Goal: Find specific page/section: Find specific page/section

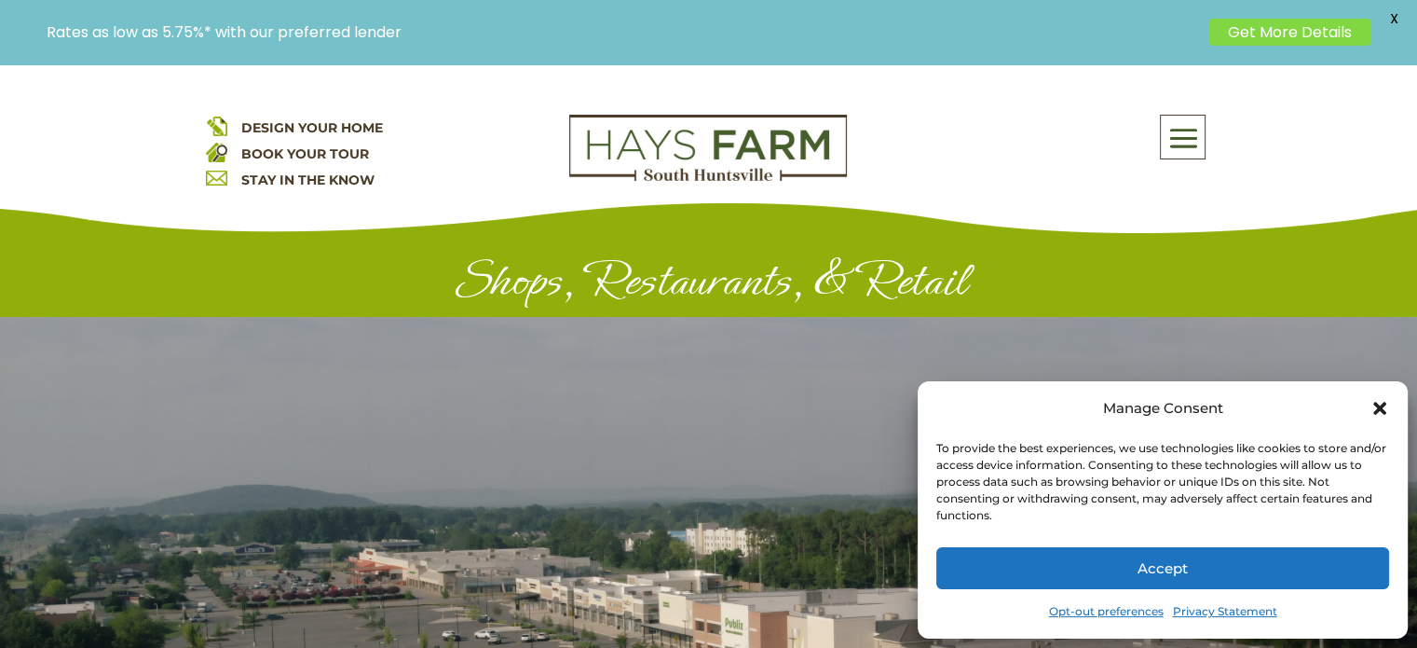
click at [1377, 405] on icon "Close dialog" at bounding box center [1379, 408] width 13 height 13
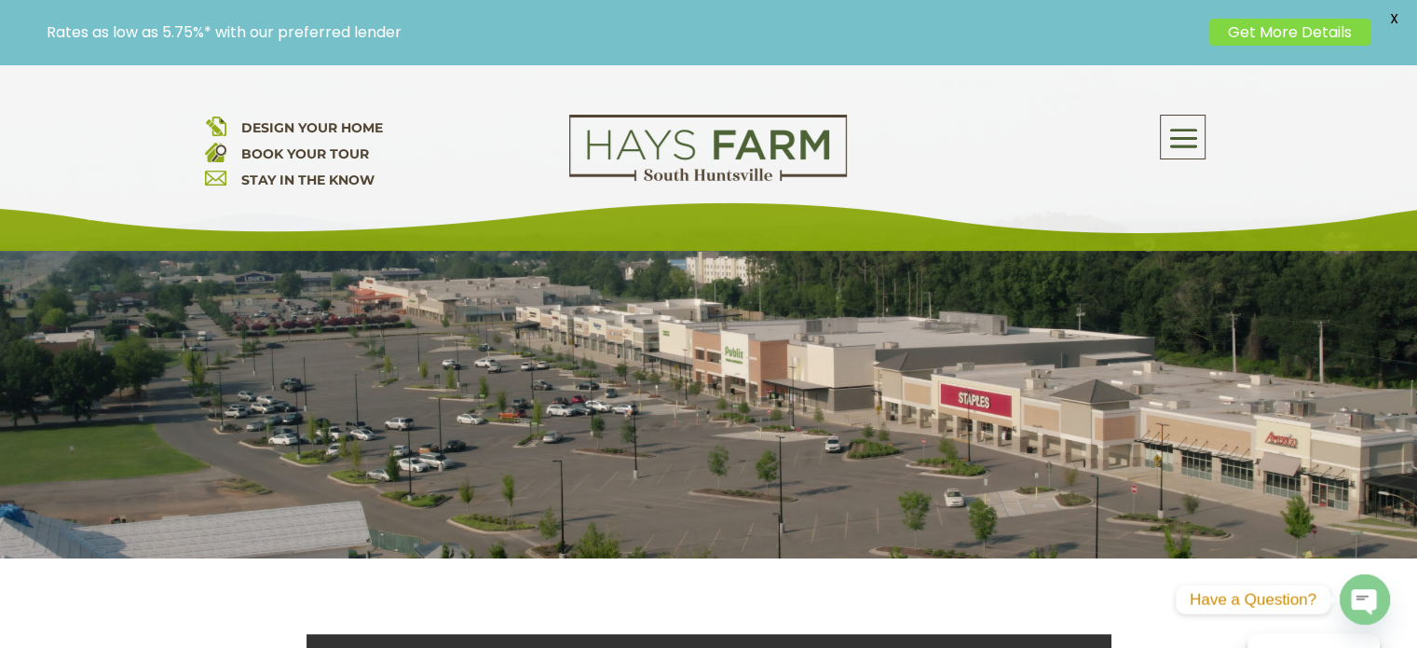
scroll to position [309, 0]
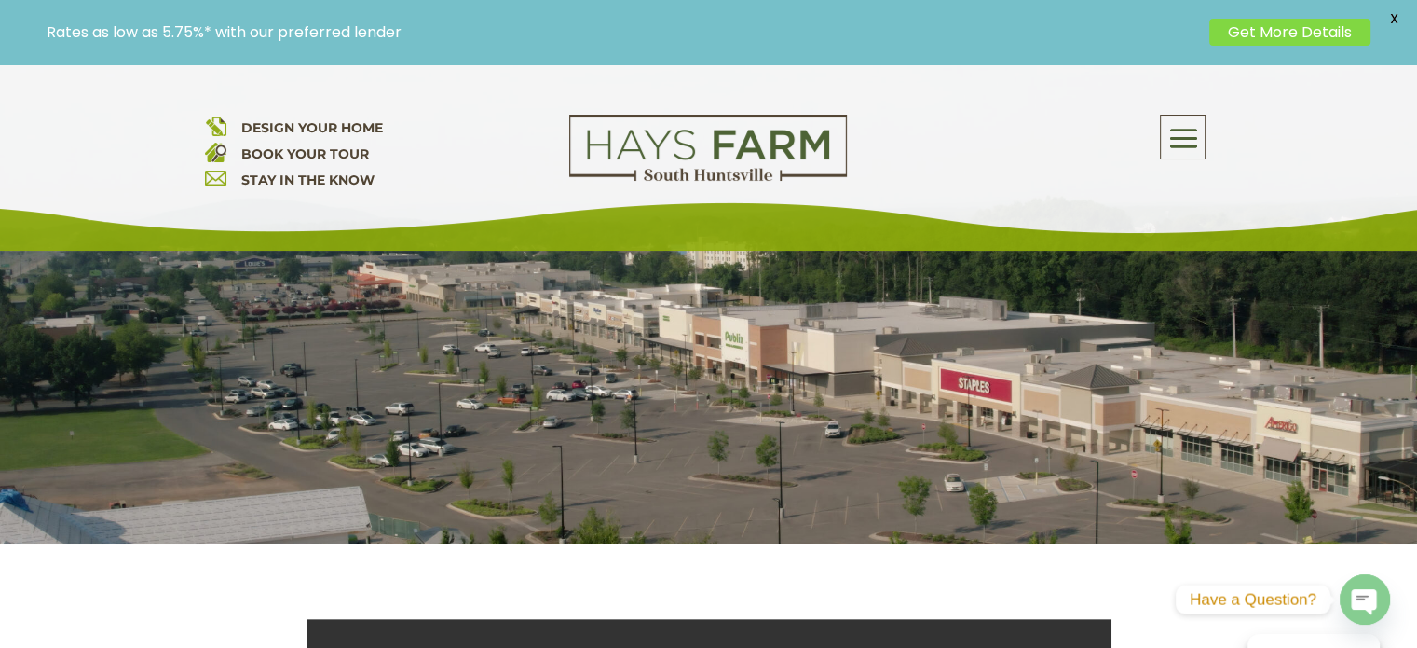
click at [1178, 137] on span at bounding box center [1183, 138] width 44 height 43
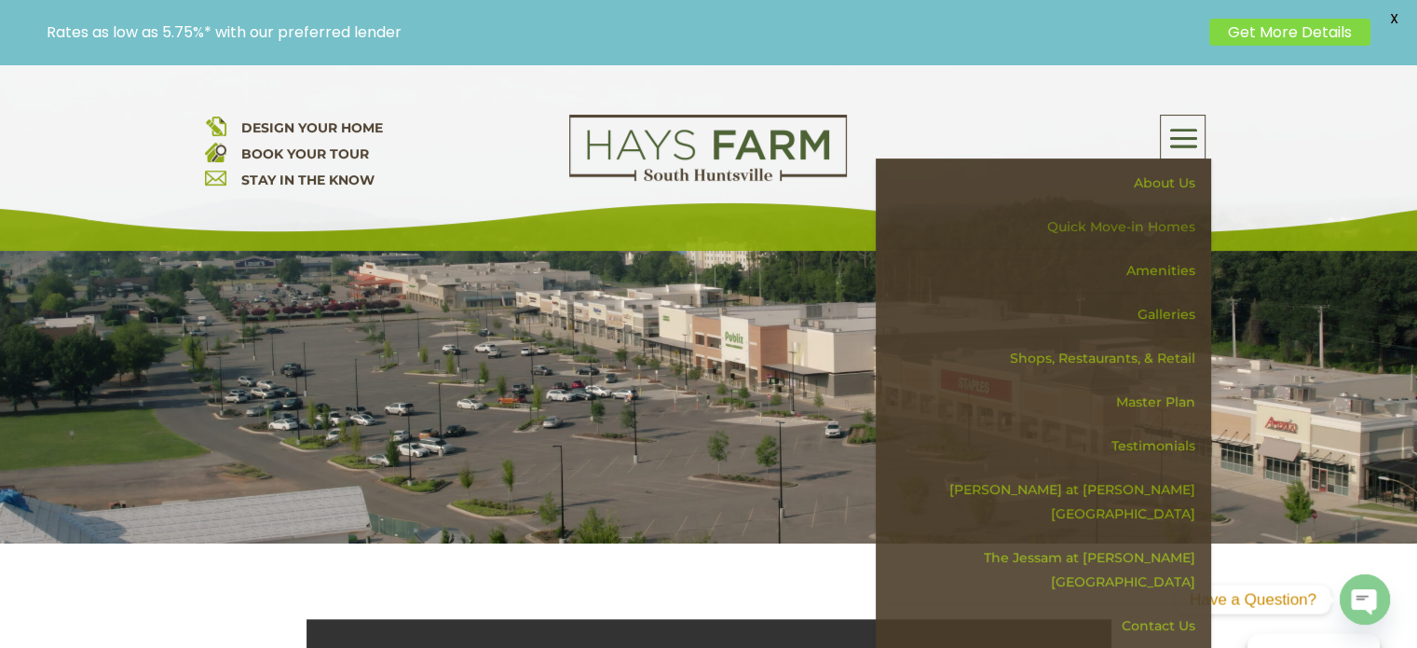
click at [1137, 227] on link "Quick Move-in Homes" at bounding box center [1050, 227] width 322 height 44
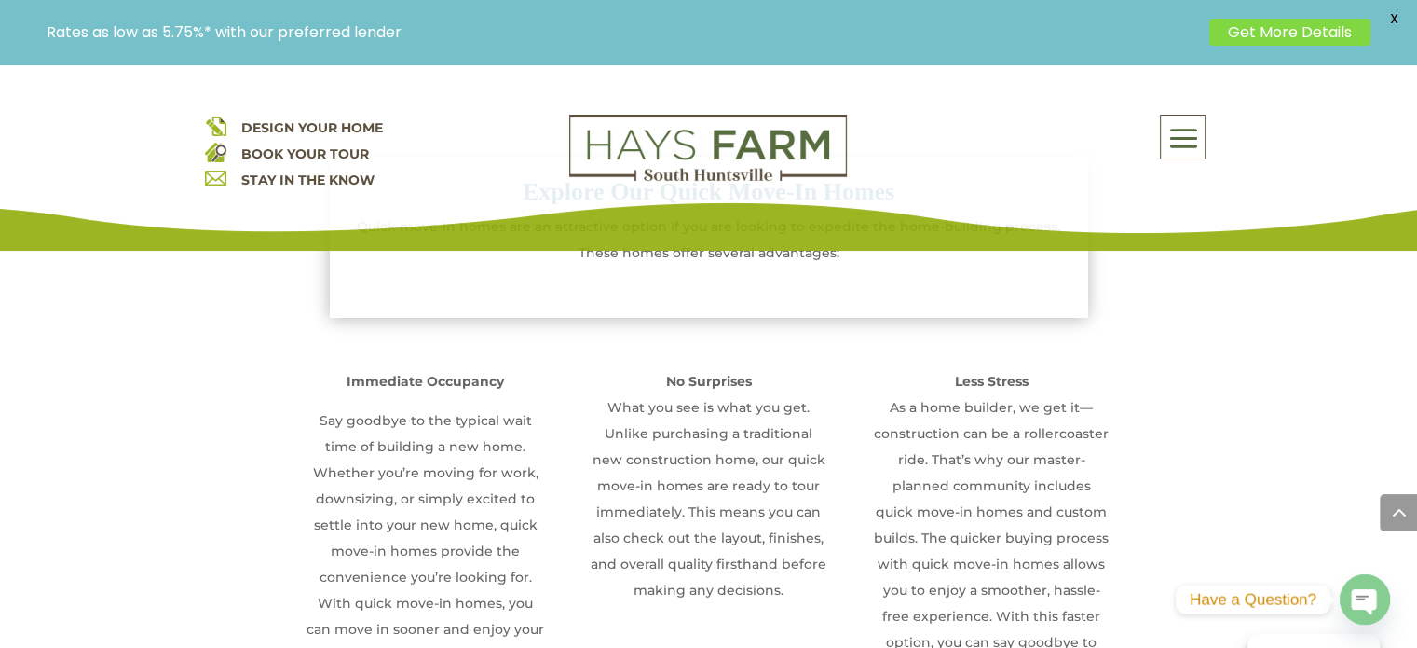
scroll to position [848, 0]
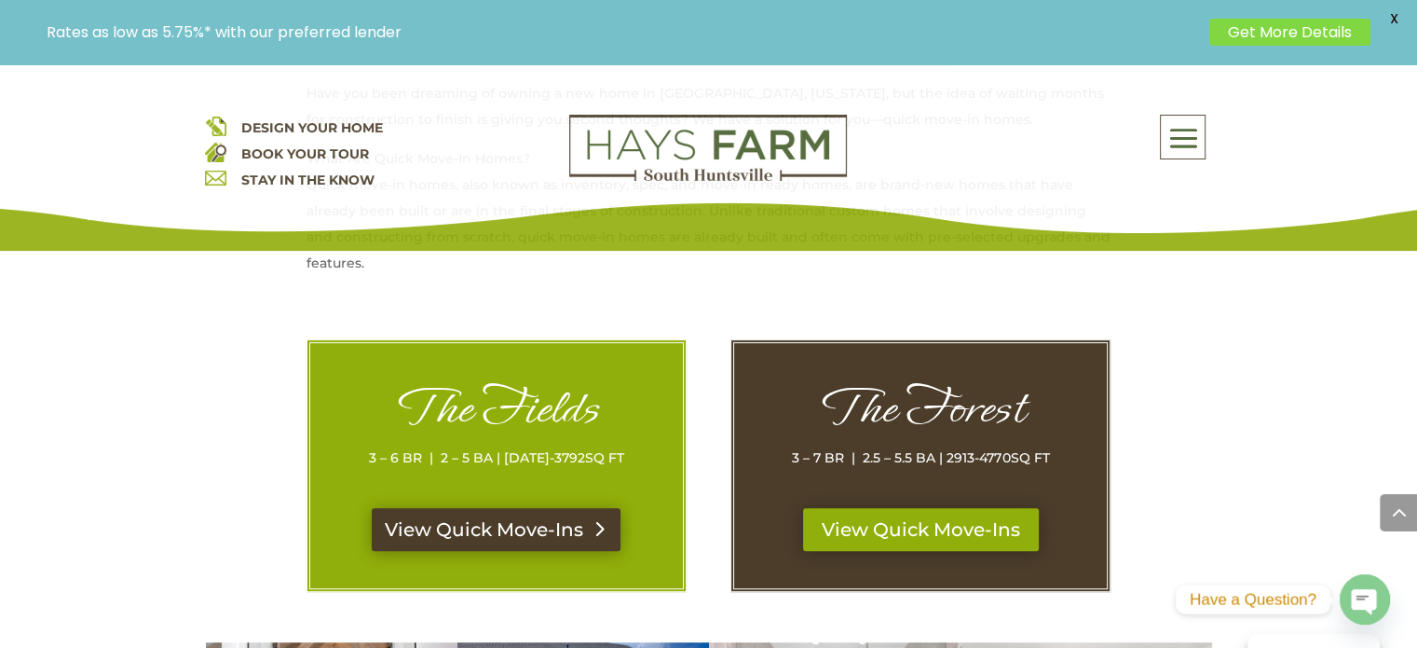
click at [524, 535] on link "View Quick Move-Ins" at bounding box center [496, 529] width 249 height 43
